Goal: Check status: Check status

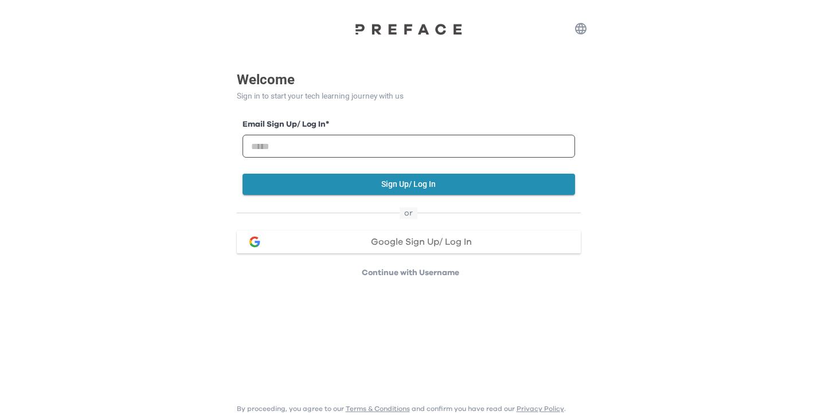
click at [394, 243] on span "Google Sign Up/ Log In" at bounding box center [421, 241] width 101 height 9
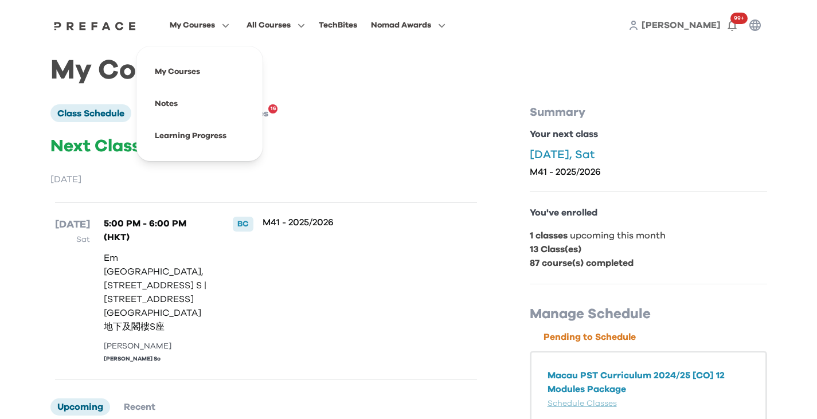
click at [221, 21] on icon "button" at bounding box center [223, 25] width 12 height 9
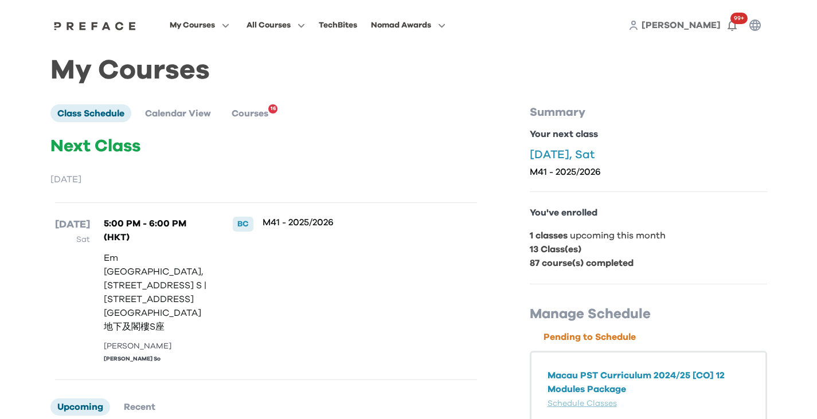
click at [209, 34] on div "My Courses All Courses TechBites Nomad Awards Peggy 99+" at bounding box center [409, 25] width 734 height 50
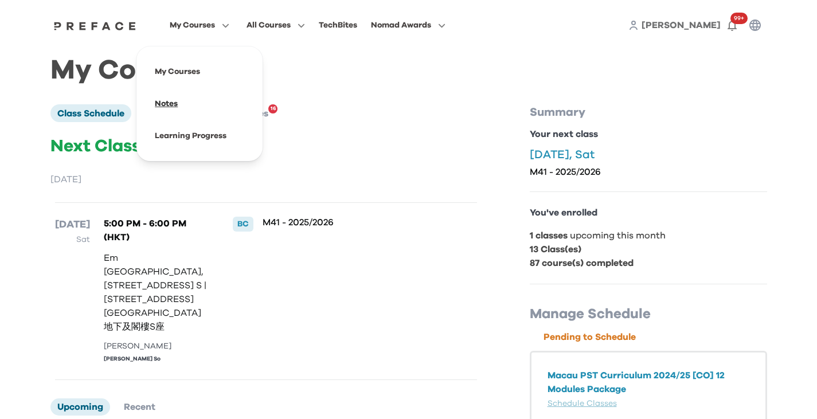
click at [166, 113] on span at bounding box center [200, 104] width 108 height 32
click at [196, 104] on span at bounding box center [200, 104] width 108 height 32
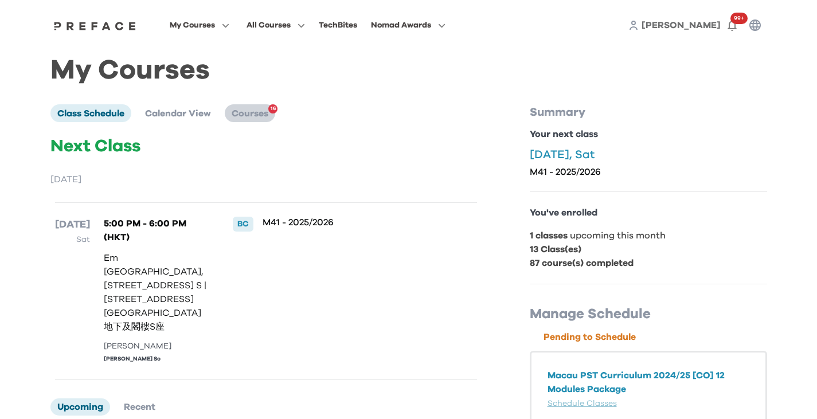
click at [244, 116] on span "Courses" at bounding box center [250, 113] width 37 height 9
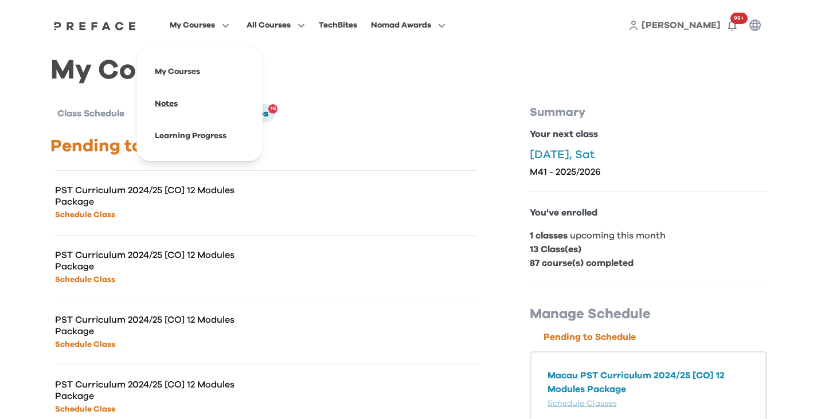
click at [166, 107] on span at bounding box center [200, 104] width 108 height 32
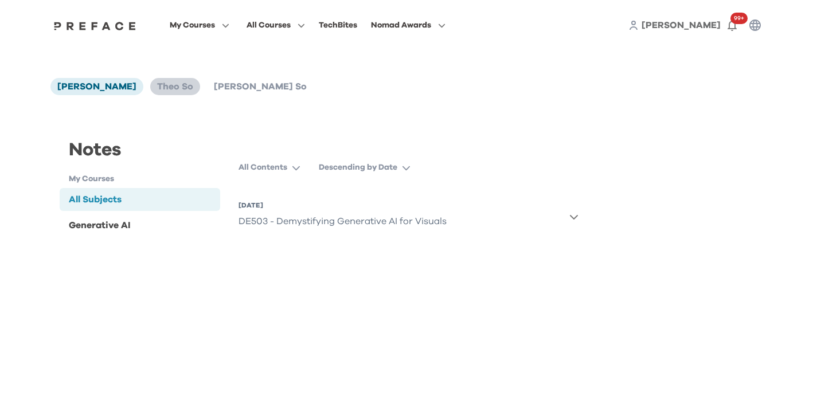
click at [157, 84] on span "Theo So" at bounding box center [175, 86] width 36 height 9
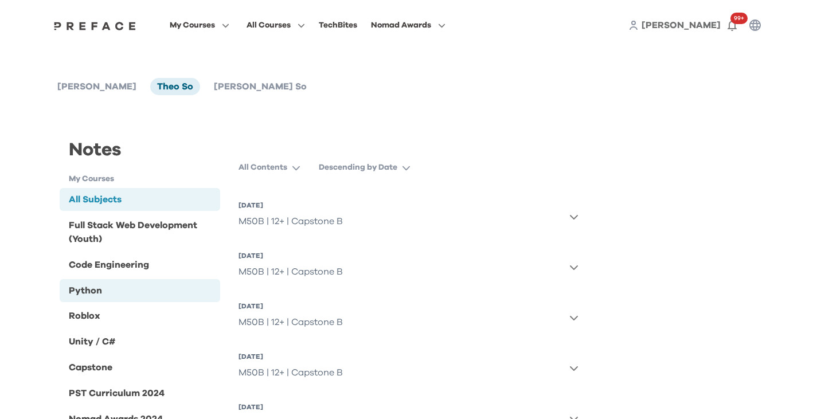
click at [169, 291] on div "Python" at bounding box center [140, 290] width 161 height 23
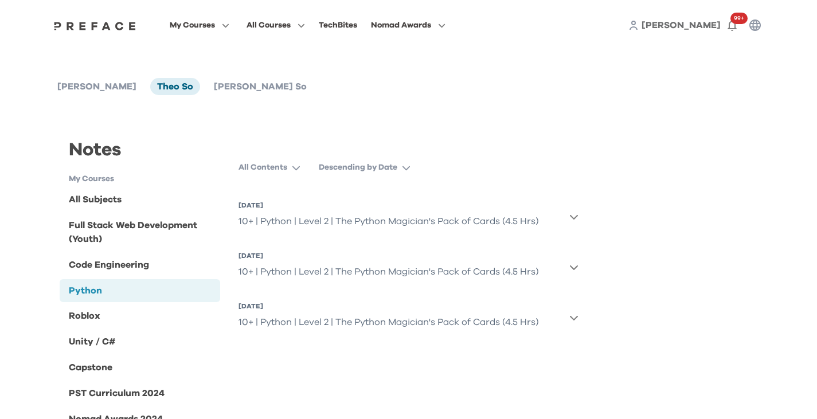
click at [579, 267] on div "All Contents Descending by Date [DATE] 10+ | Python | Level 2 | The Python Magi…" at bounding box center [408, 299] width 358 height 285
click at [570, 271] on icon "button" at bounding box center [574, 267] width 9 height 9
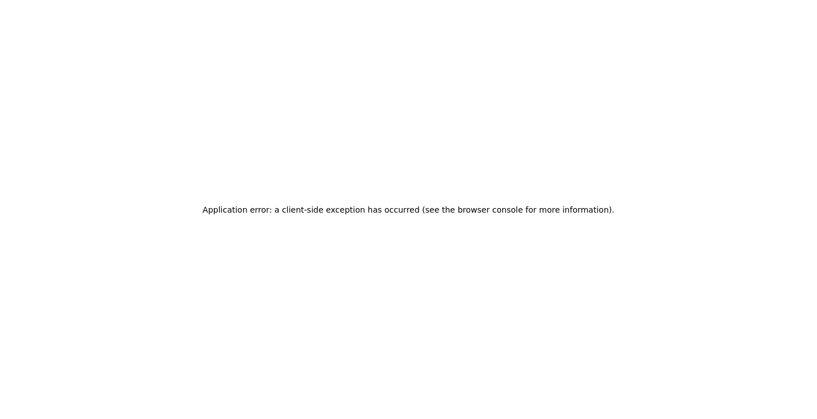
drag, startPoint x: 570, startPoint y: 271, endPoint x: 419, endPoint y: 315, distance: 156.5
click at [419, 315] on div "Application error: a client-side exception has occurred (see the browser consol…" at bounding box center [408, 209] width 817 height 419
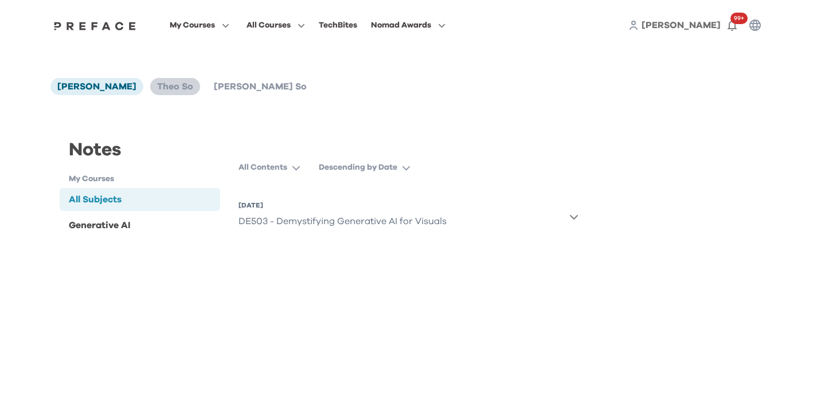
click at [170, 89] on span "Theo So" at bounding box center [175, 86] width 36 height 9
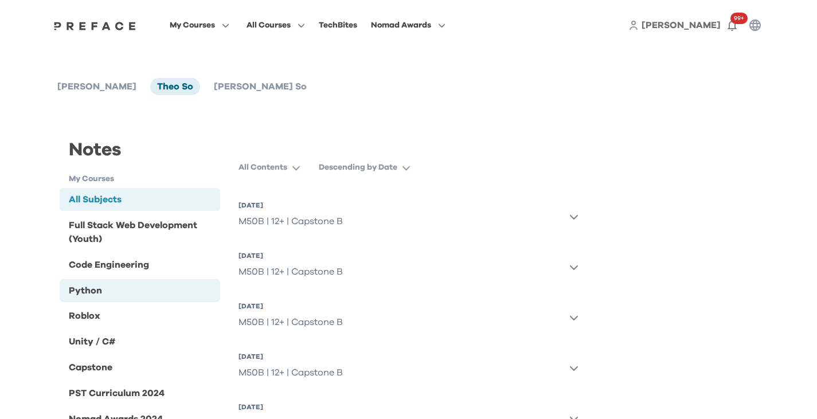
click at [118, 295] on div "Python" at bounding box center [140, 290] width 161 height 23
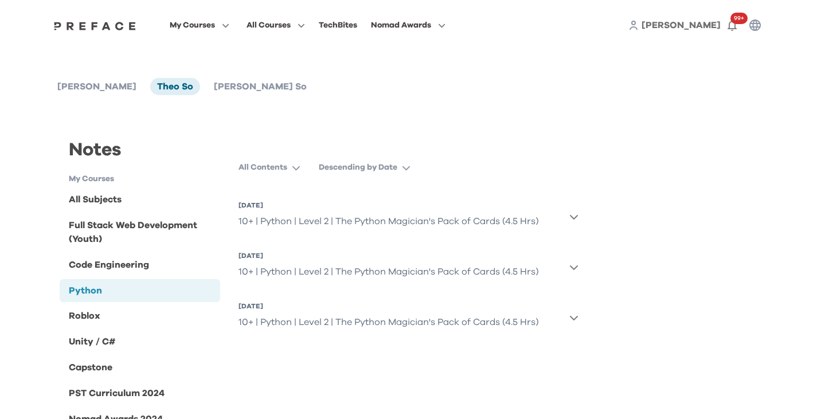
click at [575, 217] on icon "button" at bounding box center [574, 217] width 8 height 5
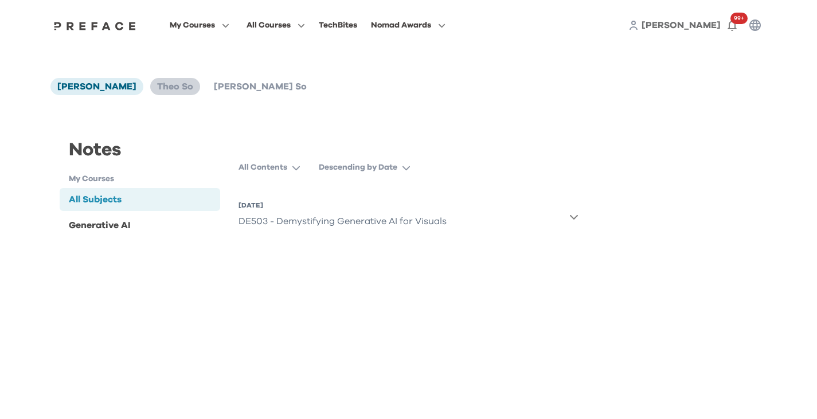
click at [162, 91] on span "Theo So" at bounding box center [175, 86] width 36 height 9
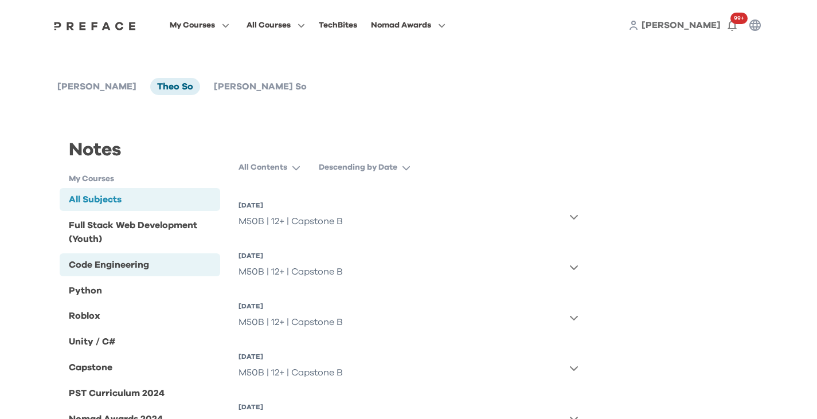
click at [128, 264] on div "Code Engineering" at bounding box center [109, 265] width 80 height 14
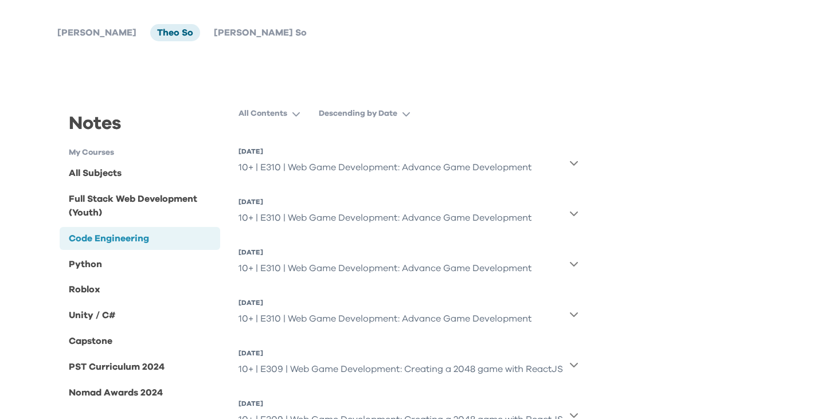
scroll to position [54, 0]
click at [573, 209] on icon "button" at bounding box center [574, 212] width 9 height 9
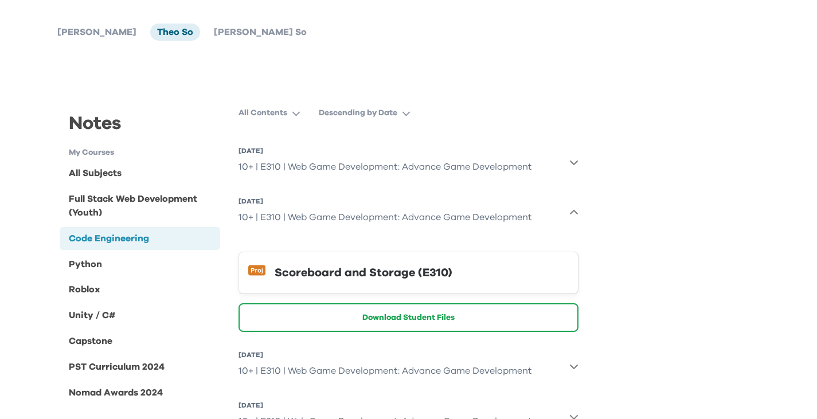
click at [420, 276] on div "Scoreboard and Storage (E310)" at bounding box center [422, 273] width 294 height 18
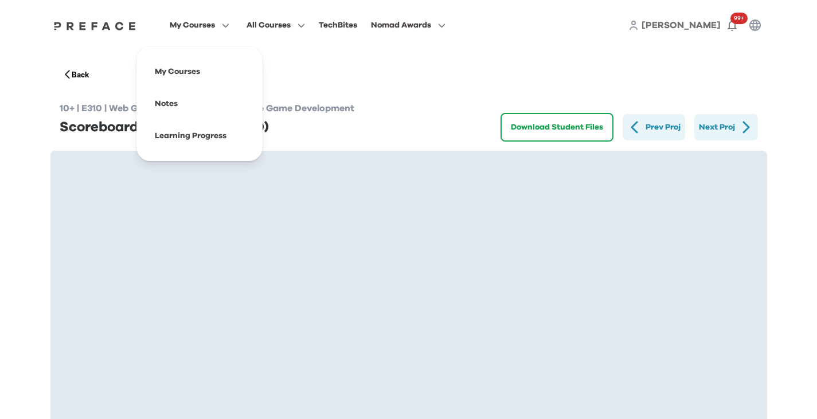
click at [210, 26] on span "My Courses" at bounding box center [192, 25] width 45 height 14
click at [206, 132] on span at bounding box center [200, 136] width 108 height 32
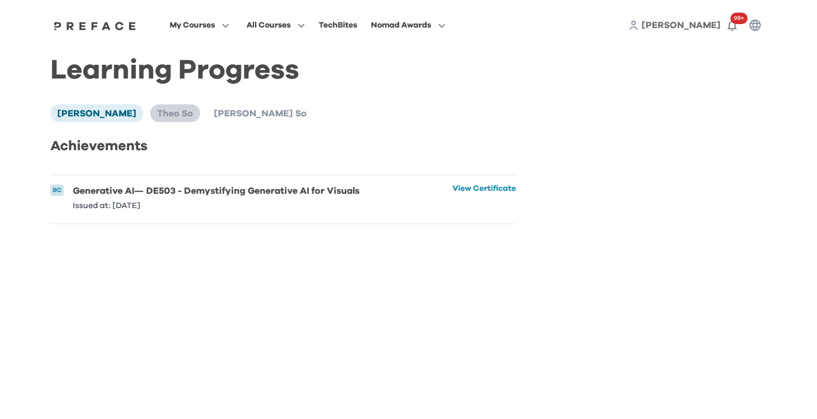
click at [161, 118] on span "Theo So" at bounding box center [175, 113] width 36 height 9
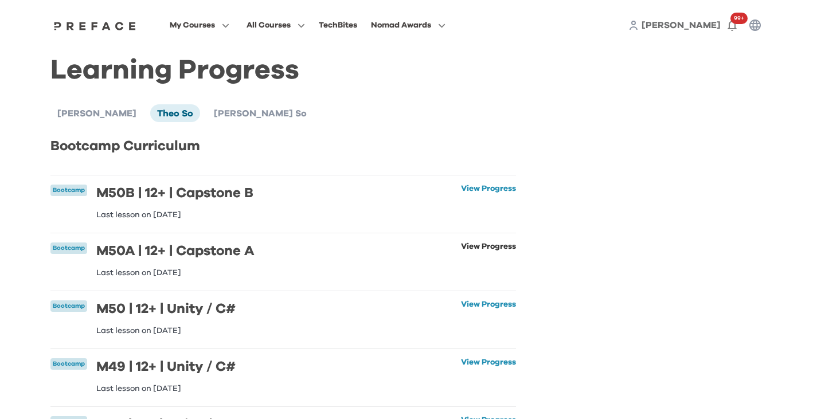
click at [477, 252] on link "View Progress" at bounding box center [488, 260] width 55 height 34
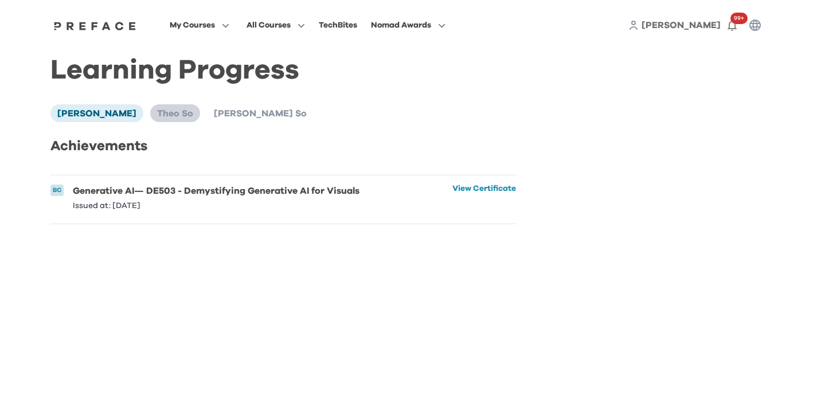
click at [167, 116] on span "Theo So" at bounding box center [175, 113] width 36 height 9
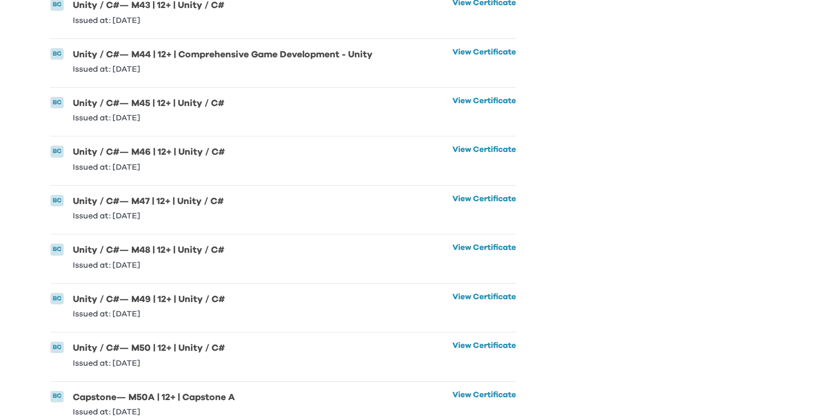
scroll to position [1540, 0]
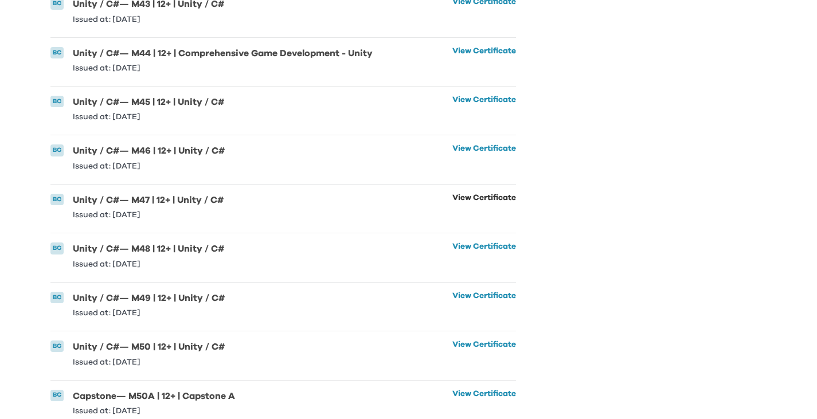
click at [473, 219] on link "View Certificate" at bounding box center [485, 206] width 64 height 25
